Goal: Task Accomplishment & Management: Complete application form

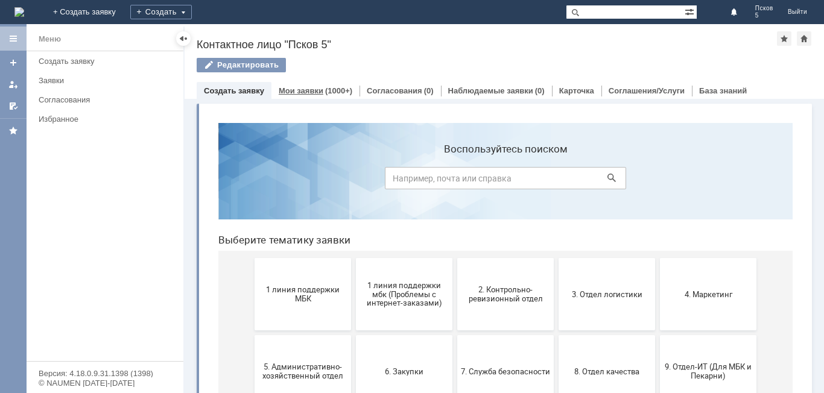
click at [318, 89] on link "Мои заявки" at bounding box center [301, 90] width 45 height 9
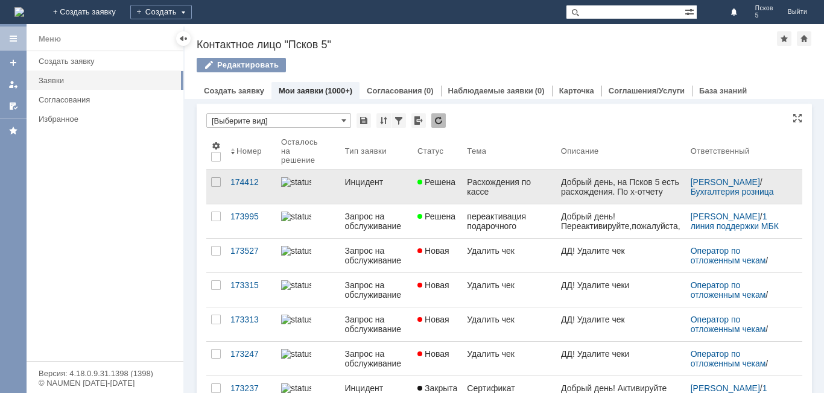
click at [544, 185] on div "Расхождения по кассе" at bounding box center [509, 186] width 84 height 19
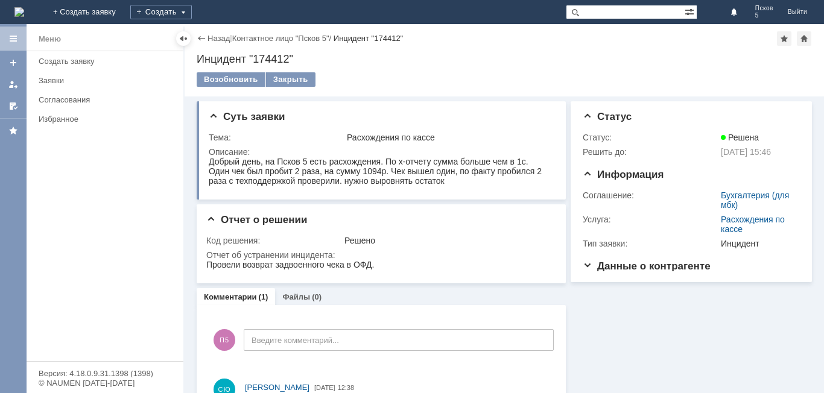
click at [197, 40] on div "Назад" at bounding box center [213, 38] width 33 height 9
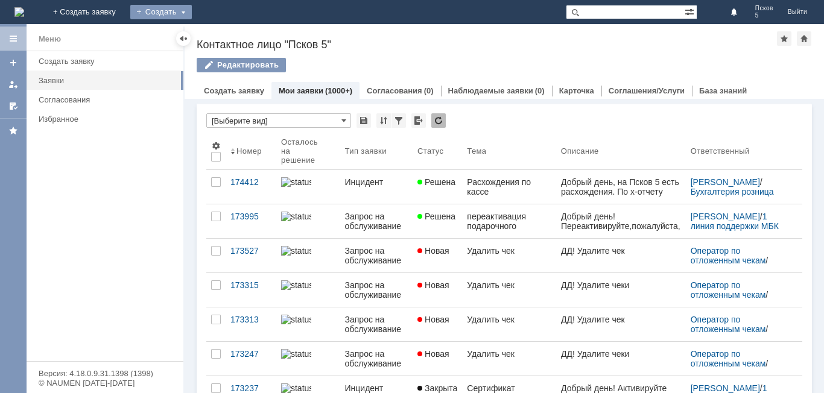
click at [192, 14] on div "Создать" at bounding box center [161, 12] width 62 height 14
click at [224, 31] on link "Заявка" at bounding box center [179, 36] width 92 height 14
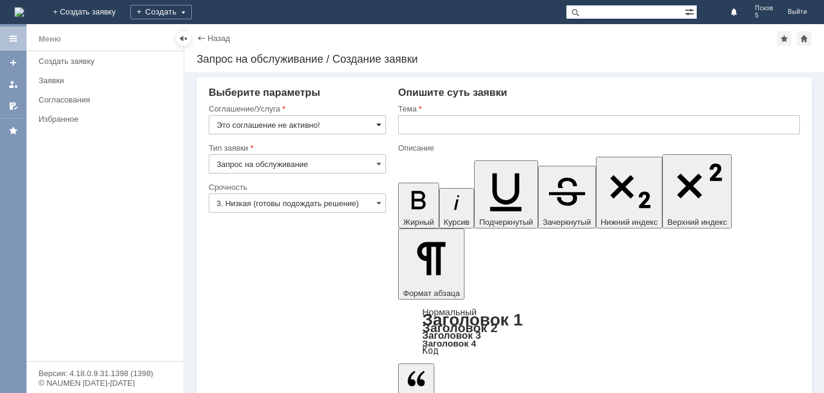
click at [377, 121] on span at bounding box center [378, 125] width 5 height 10
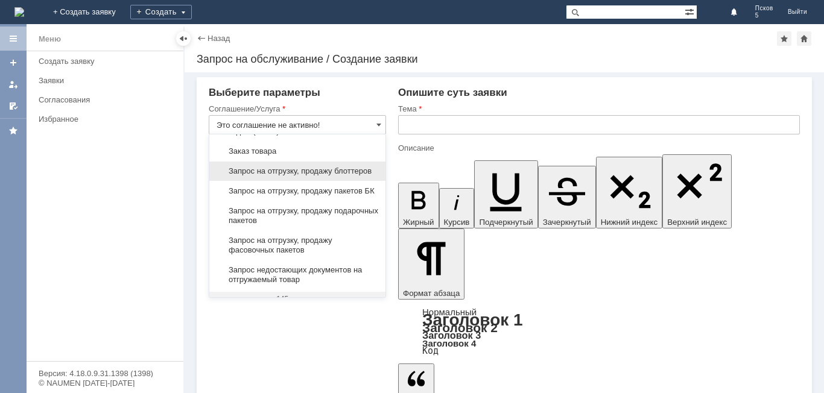
click at [344, 176] on span "Запрос на отгрузку, продажу блоттеров" at bounding box center [297, 171] width 162 height 10
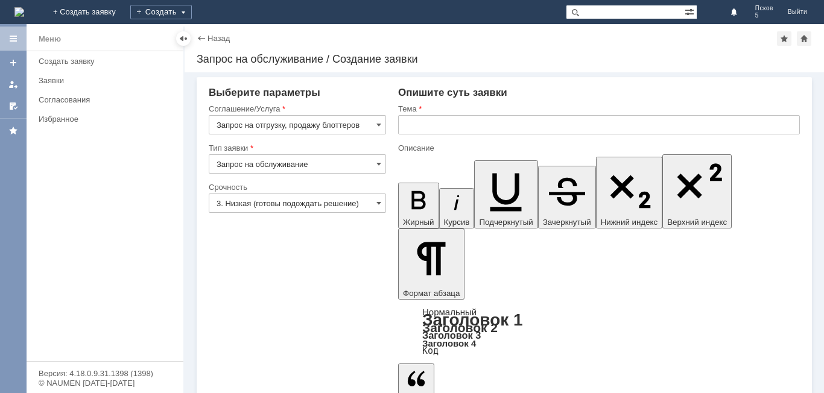
type input "Запрос на отгрузку, продажу блоттеров"
click at [423, 123] on input "text" at bounding box center [599, 124] width 402 height 19
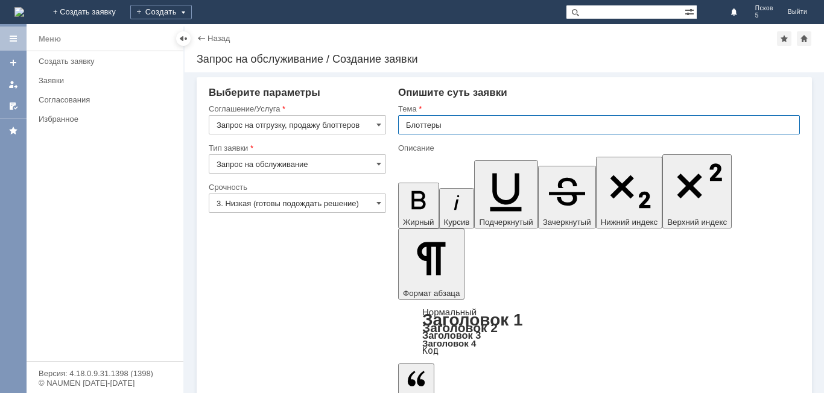
type input "Блоттеры"
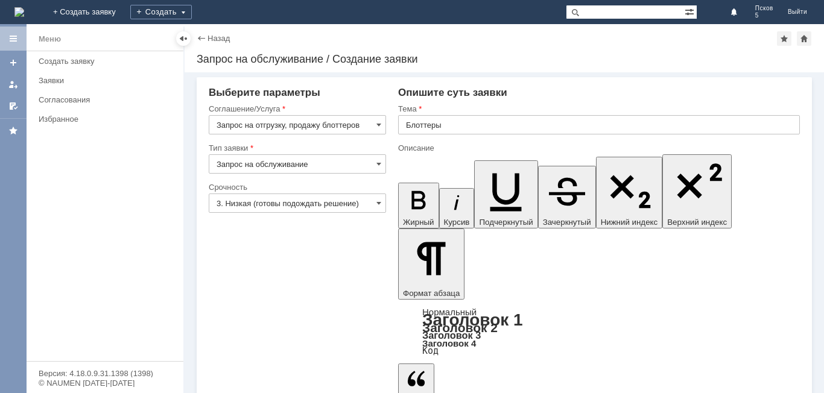
click at [380, 203] on span at bounding box center [378, 203] width 5 height 10
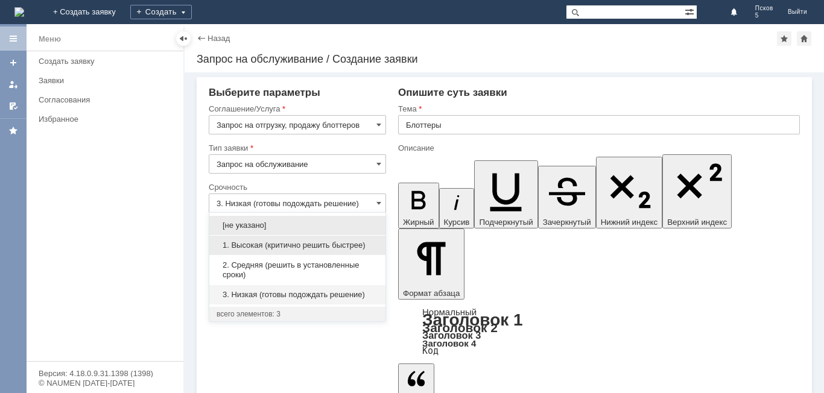
click at [280, 242] on span "1. Высокая (критично решить быстрее)" at bounding box center [297, 246] width 162 height 10
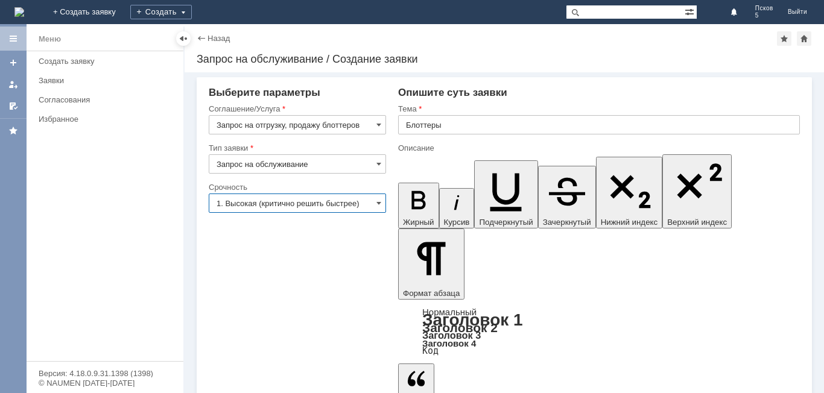
type input "1. Высокая (критично решить быстрее)"
